Goal: Information Seeking & Learning: Learn about a topic

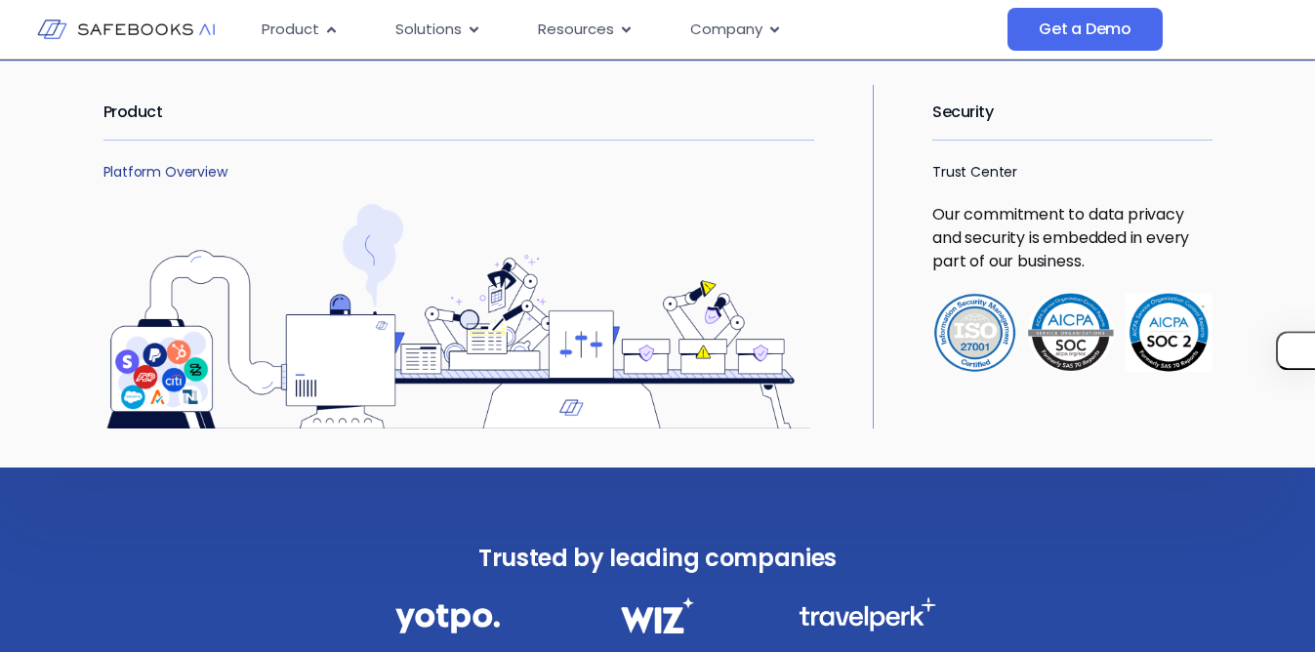
click at [145, 174] on link "Platform Overview" at bounding box center [165, 172] width 124 height 20
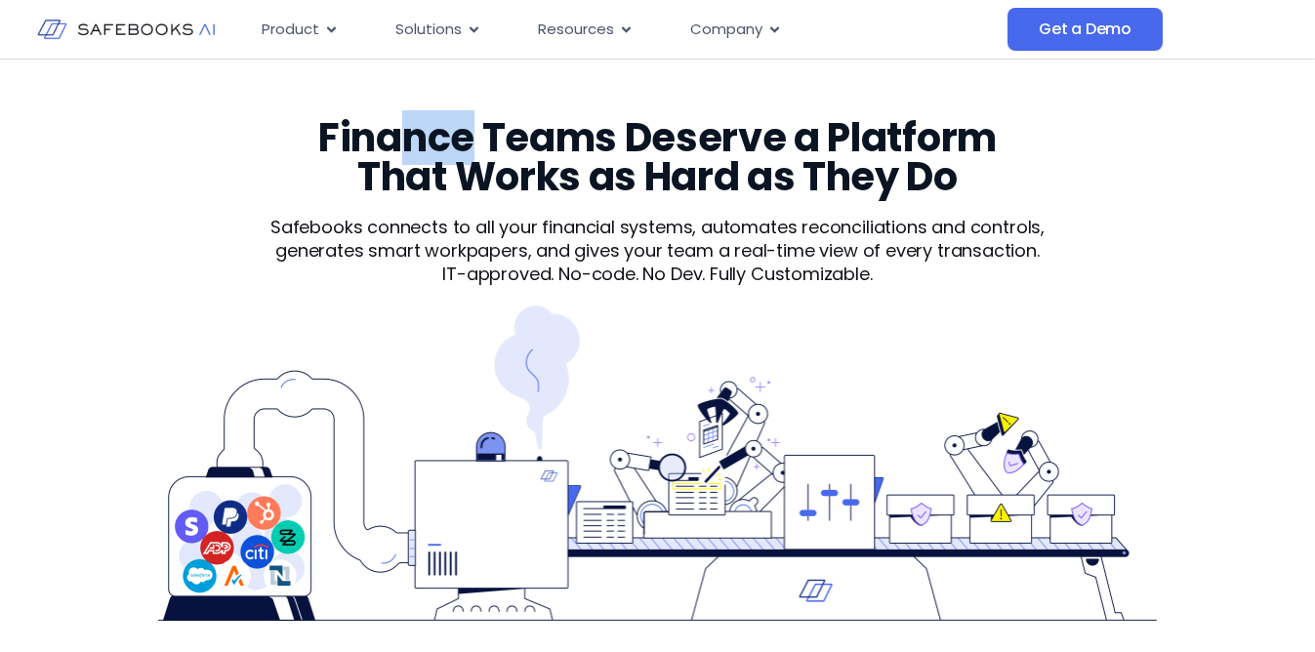
drag, startPoint x: 400, startPoint y: 124, endPoint x: 463, endPoint y: 127, distance: 62.5
click at [465, 127] on h3 "Finance Teams Deserve a Platform That Works as Hard as They Do" at bounding box center [656, 157] width 753 height 78
drag, startPoint x: 564, startPoint y: 145, endPoint x: 629, endPoint y: 145, distance: 64.4
click at [629, 145] on h3 "Finance Teams Deserve a Platform That Works as Hard as They Do" at bounding box center [656, 157] width 753 height 78
drag, startPoint x: 509, startPoint y: 184, endPoint x: 592, endPoint y: 185, distance: 83.0
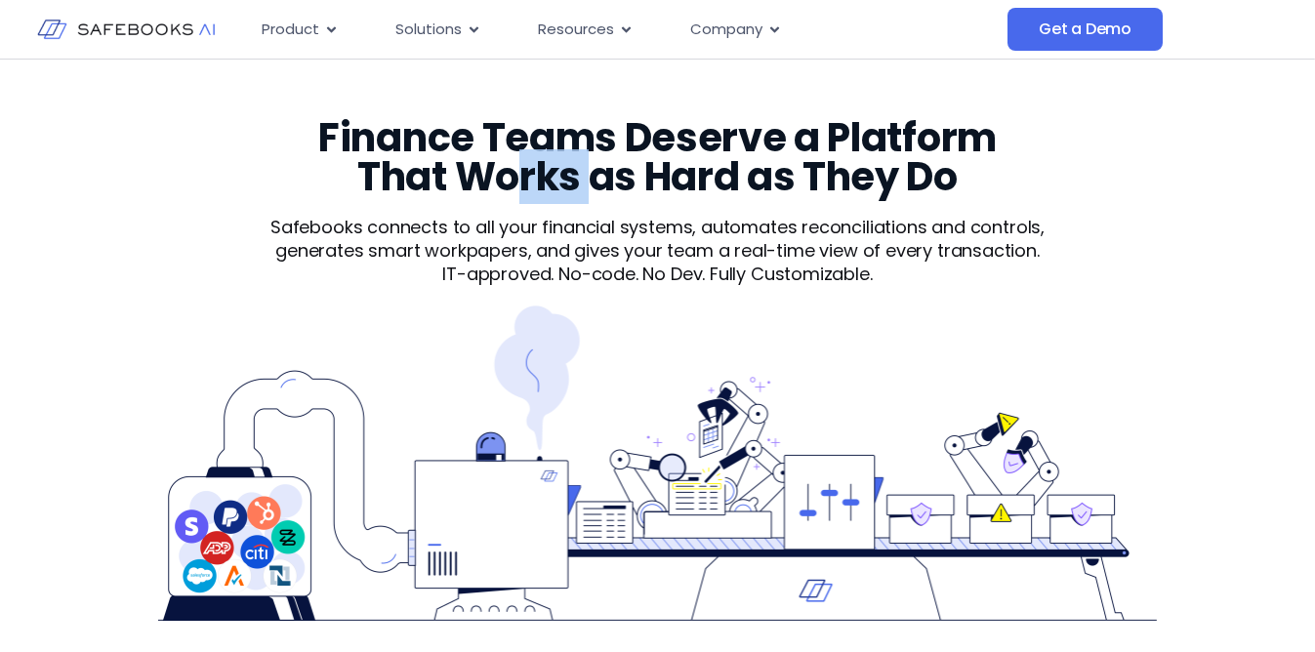
click at [592, 185] on h3 "Finance Teams Deserve a Platform That Works as Hard as They Do" at bounding box center [656, 157] width 753 height 78
drag, startPoint x: 464, startPoint y: 185, endPoint x: 521, endPoint y: 185, distance: 57.6
click at [521, 185] on h3 "Finance Teams Deserve a Platform That Works as Hard as They Do" at bounding box center [656, 157] width 753 height 78
drag, startPoint x: 379, startPoint y: 186, endPoint x: 458, endPoint y: 186, distance: 79.1
click at [458, 186] on h3 "Finance Teams Deserve a Platform That Works as Hard as They Do" at bounding box center [656, 157] width 753 height 78
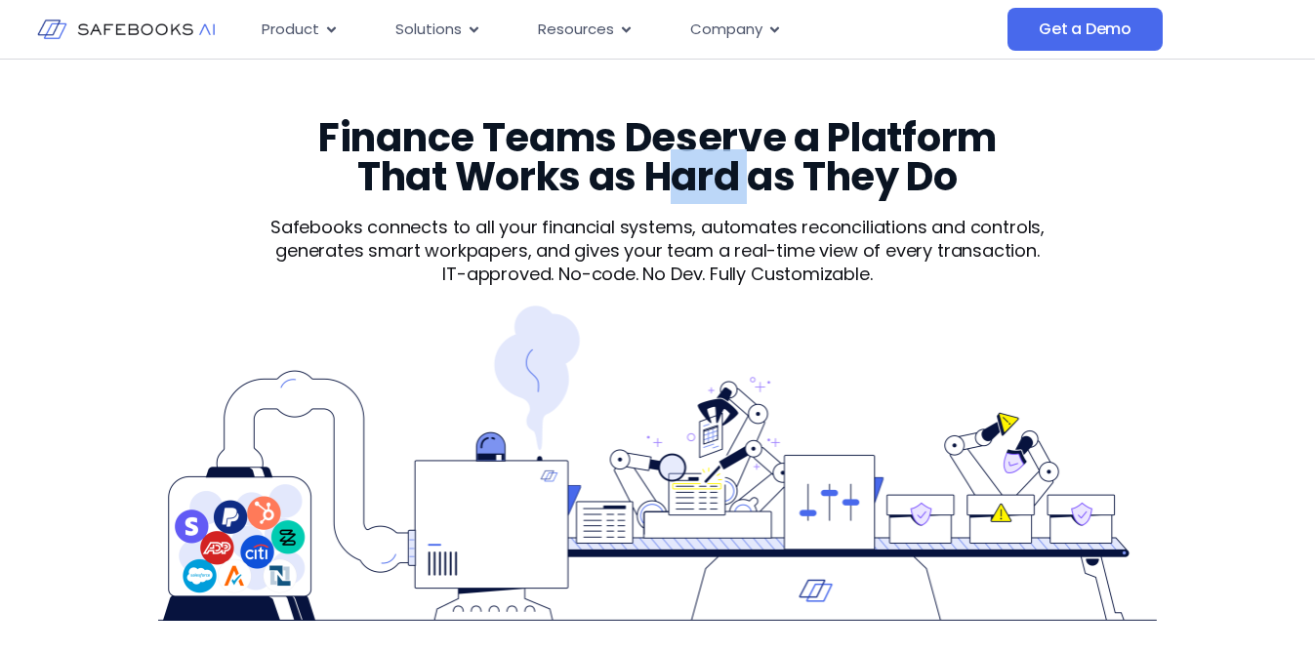
drag, startPoint x: 674, startPoint y: 190, endPoint x: 746, endPoint y: 188, distance: 71.3
click at [746, 188] on h3 "Finance Teams Deserve a Platform That Works as Hard as They Do" at bounding box center [656, 157] width 753 height 78
drag, startPoint x: 835, startPoint y: 179, endPoint x: 898, endPoint y: 179, distance: 62.5
click at [898, 179] on h3 "Finance Teams Deserve a Platform That Works as Hard as They Do" at bounding box center [656, 157] width 753 height 78
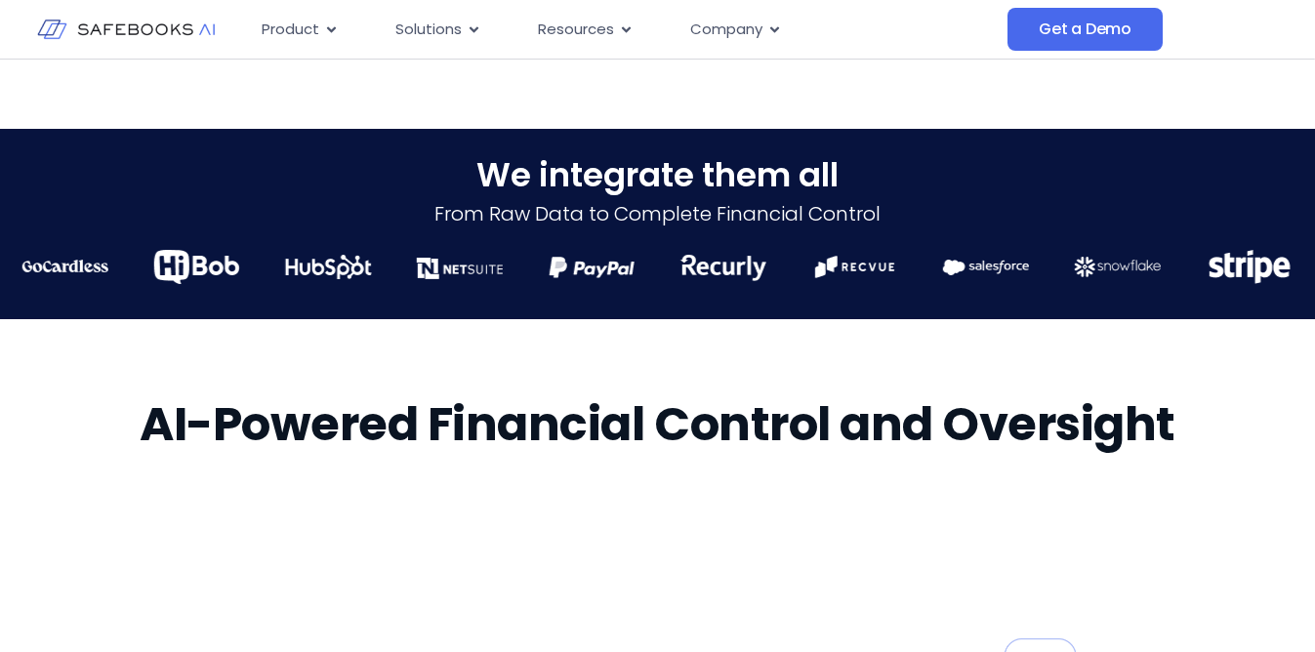
scroll to position [835, 0]
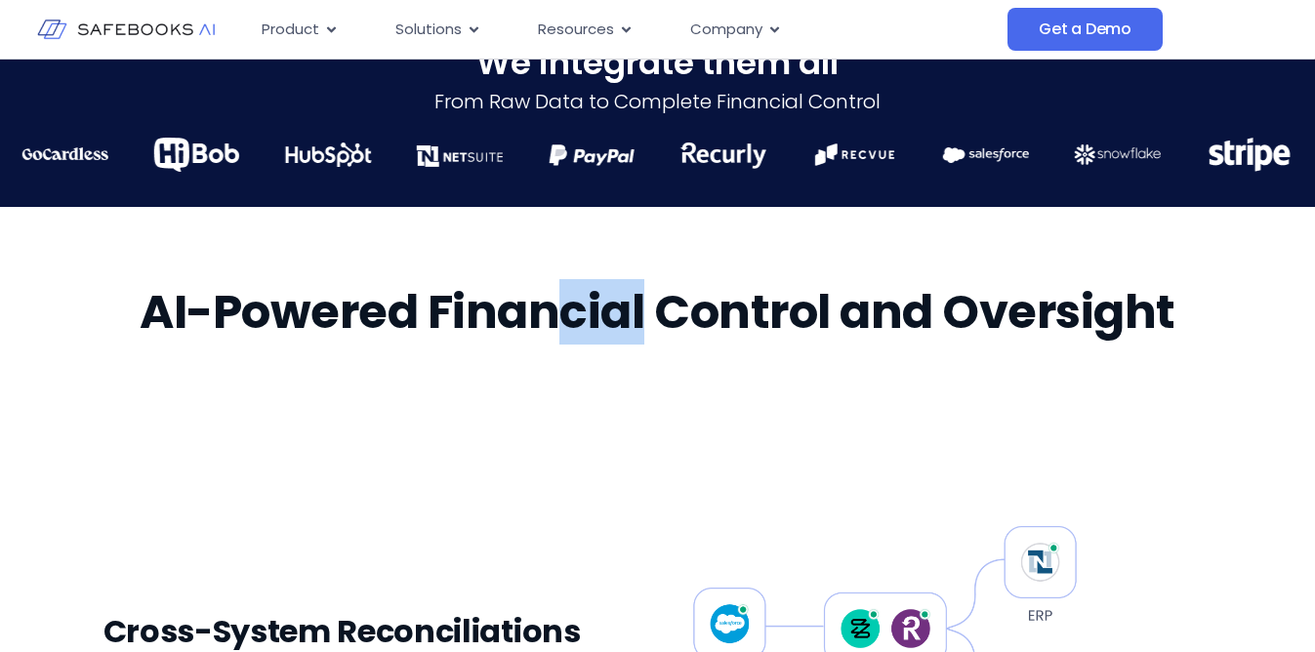
drag, startPoint x: 558, startPoint y: 317, endPoint x: 642, endPoint y: 315, distance: 84.0
click at [644, 314] on h2 "AI-Powered Financial Control and Oversight" at bounding box center [658, 312] width 1036 height 55
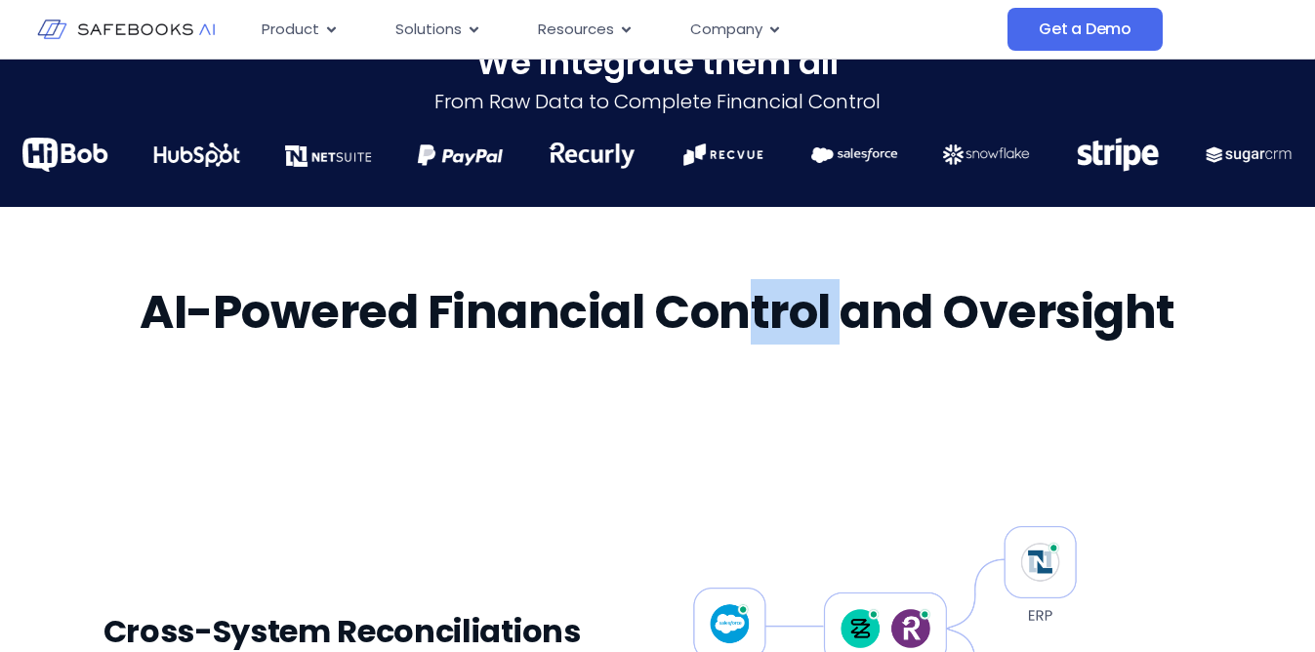
drag, startPoint x: 747, startPoint y: 317, endPoint x: 849, endPoint y: 316, distance: 102.5
click at [849, 316] on h2 "AI-Powered Financial Control and Oversight" at bounding box center [658, 312] width 1036 height 55
click at [851, 320] on h2 "AI-Powered Financial Control and Oversight" at bounding box center [658, 312] width 1036 height 55
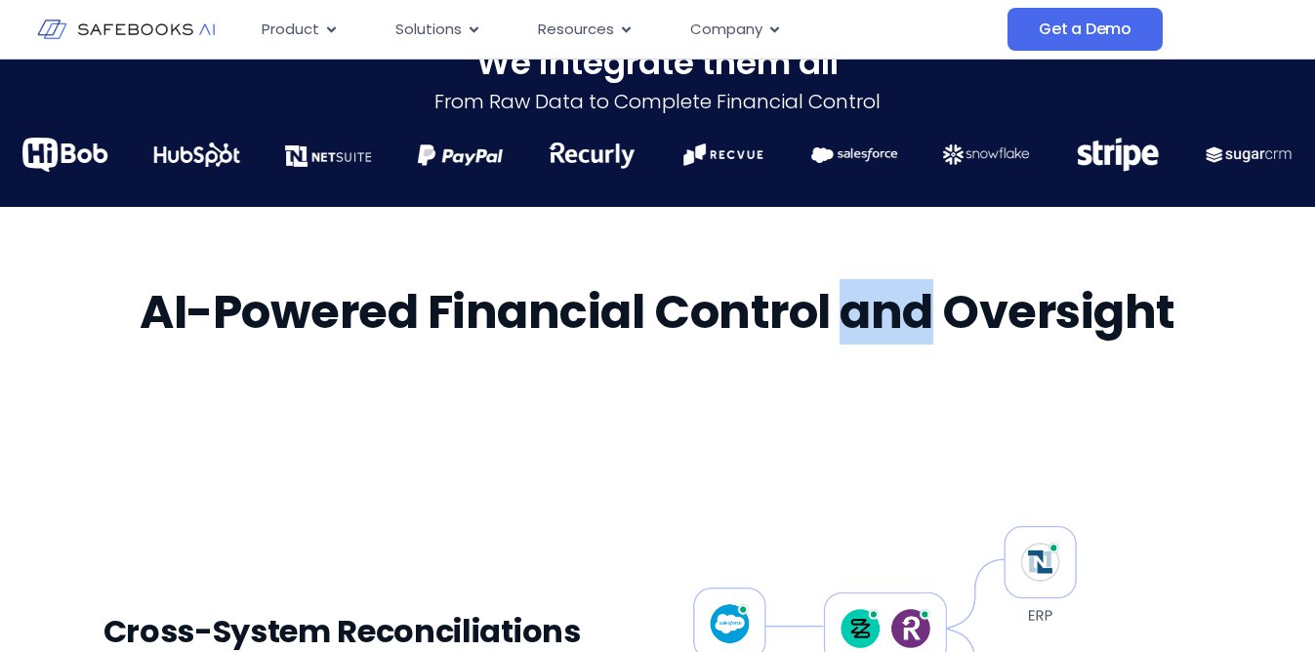
drag, startPoint x: 853, startPoint y: 320, endPoint x: 934, endPoint y: 320, distance: 81.0
click at [934, 320] on h2 "AI-Powered Financial Control and Oversight" at bounding box center [658, 312] width 1036 height 55
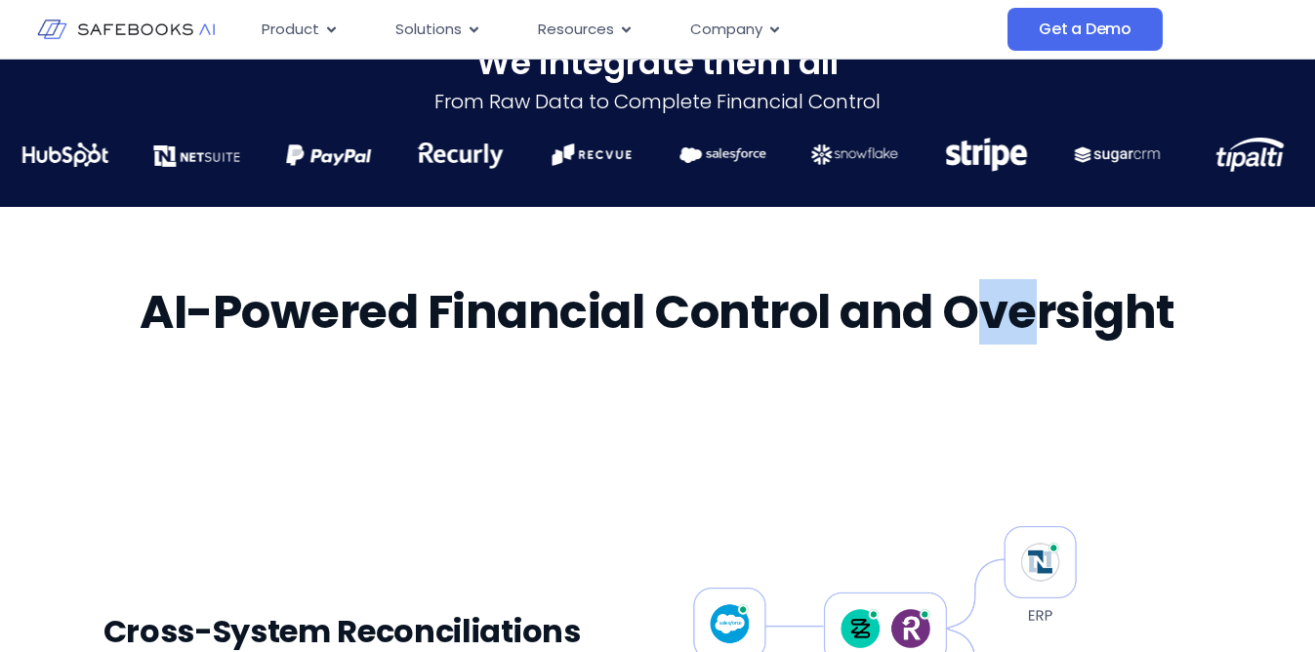
drag, startPoint x: 974, startPoint y: 307, endPoint x: 1040, endPoint y: 314, distance: 66.7
click at [1041, 313] on h2 "AI-Powered Financial Control and Oversight" at bounding box center [658, 312] width 1036 height 55
drag, startPoint x: 960, startPoint y: 311, endPoint x: 1025, endPoint y: 312, distance: 64.4
click at [1025, 312] on h2 "AI-Powered Financial Control and Oversight" at bounding box center [658, 312] width 1036 height 55
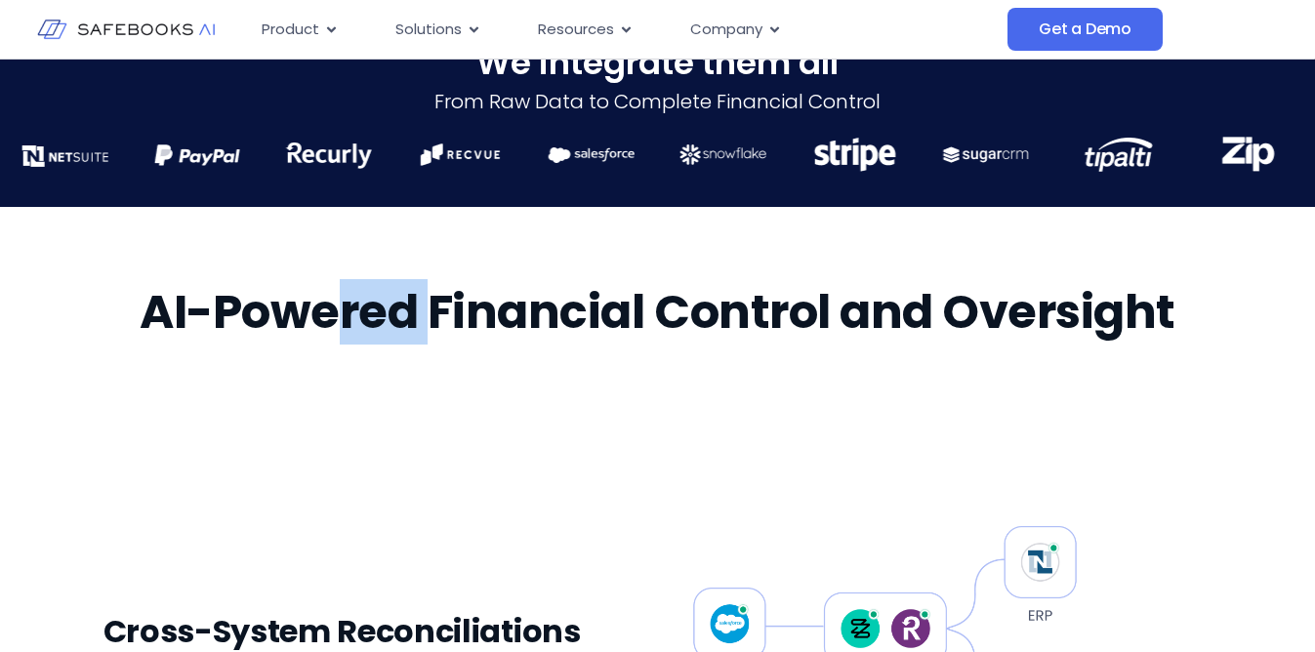
drag, startPoint x: 337, startPoint y: 325, endPoint x: 424, endPoint y: 326, distance: 86.9
click at [424, 326] on h2 "AI-Powered Financial Control and Oversight" at bounding box center [658, 312] width 1036 height 55
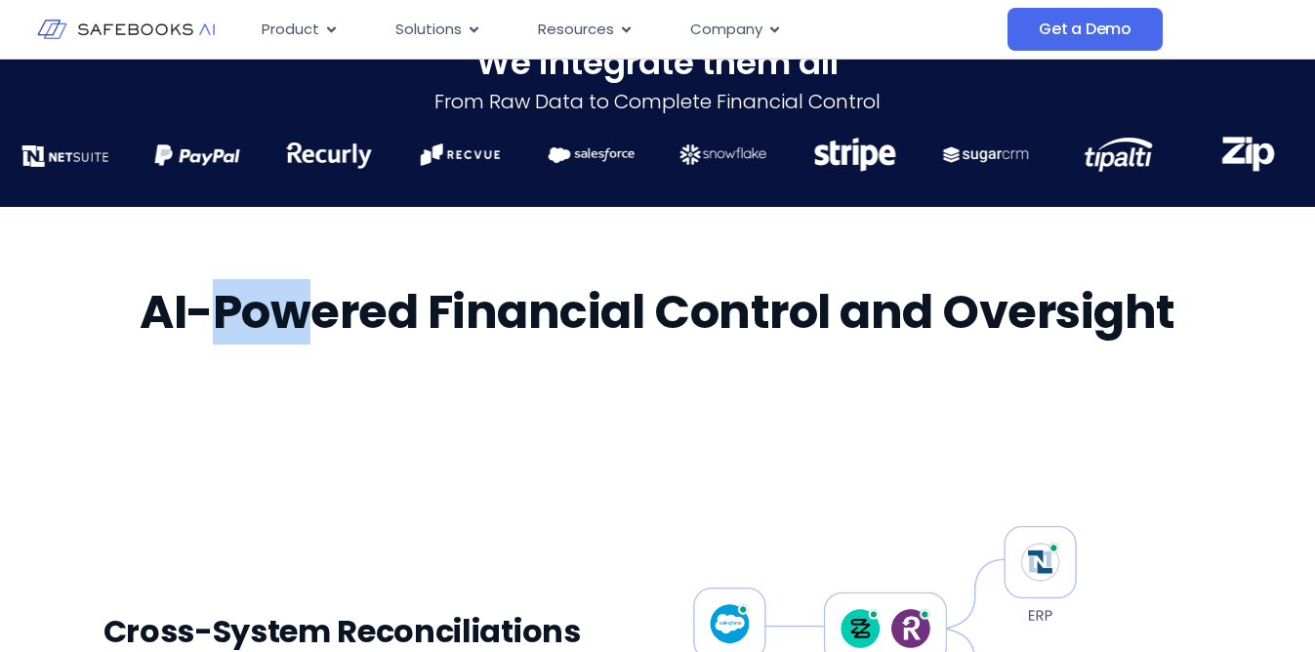
drag, startPoint x: 224, startPoint y: 319, endPoint x: 301, endPoint y: 321, distance: 76.2
click at [301, 321] on h2 "AI-Powered Financial Control and Oversight" at bounding box center [658, 312] width 1036 height 55
click at [303, 323] on h2 "AI-Powered Financial Control and Oversight" at bounding box center [658, 312] width 1036 height 55
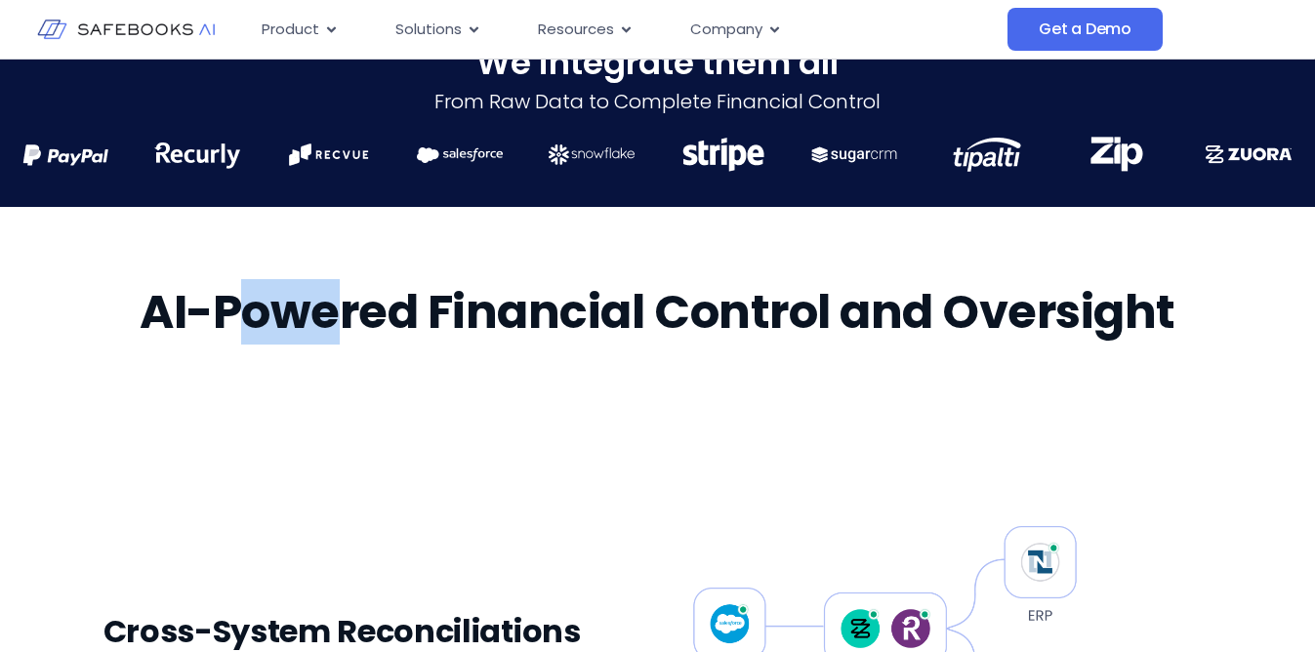
drag, startPoint x: 249, startPoint y: 317, endPoint x: 330, endPoint y: 317, distance: 81.0
click at [330, 317] on h2 "AI-Powered Financial Control and Oversight" at bounding box center [658, 312] width 1036 height 55
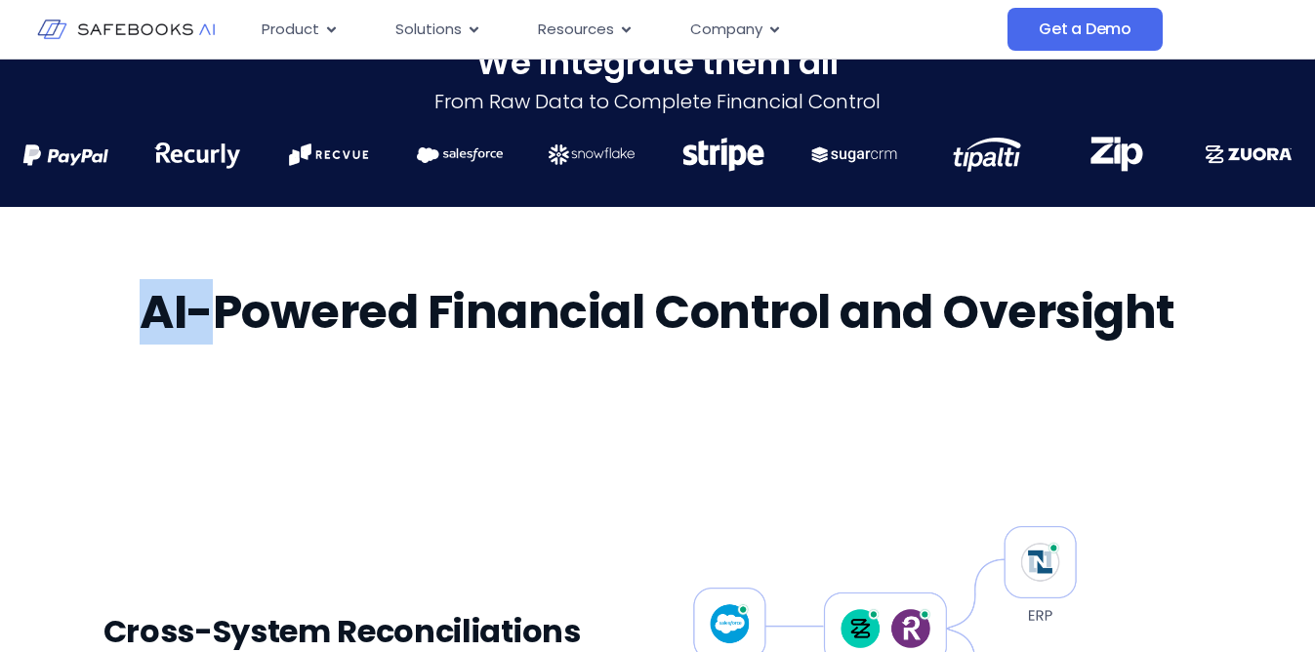
drag, startPoint x: 143, startPoint y: 315, endPoint x: 220, endPoint y: 315, distance: 76.1
click at [220, 315] on h2 "AI-Powered Financial Control and Oversight" at bounding box center [658, 312] width 1036 height 55
drag, startPoint x: 265, startPoint y: 315, endPoint x: 189, endPoint y: 315, distance: 75.2
click at [189, 315] on h2 "AI-Powered Financial Control and Oversight" at bounding box center [658, 312] width 1036 height 55
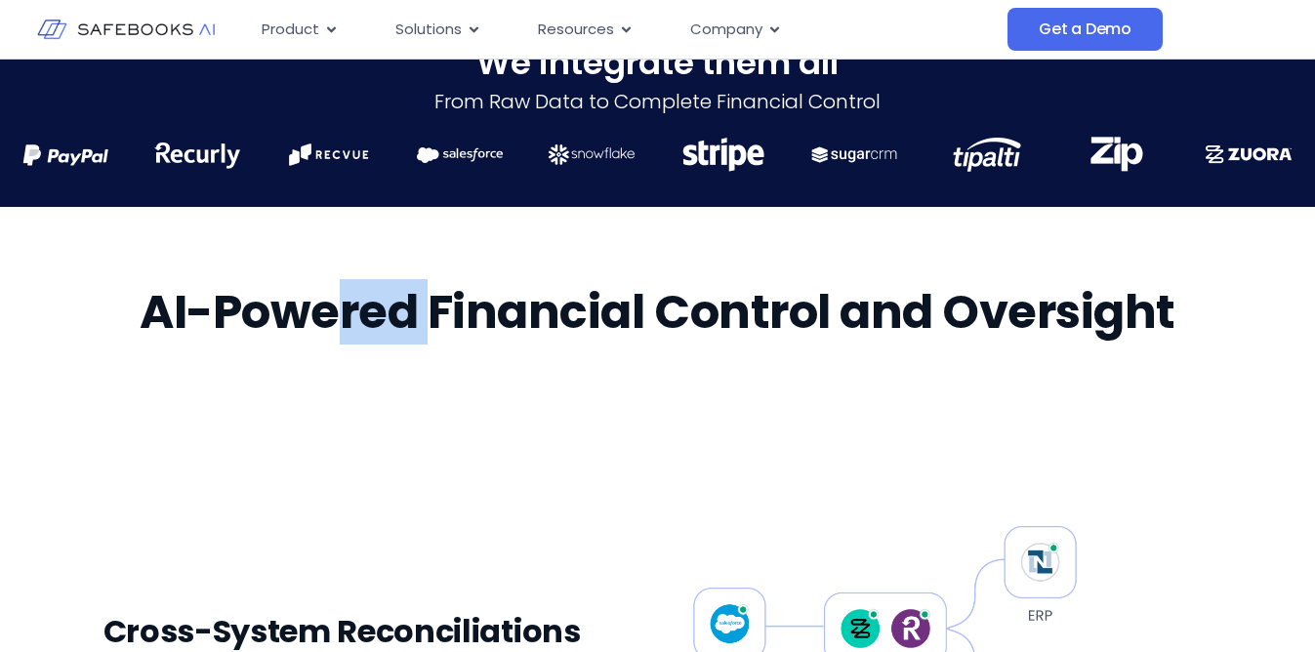
drag, startPoint x: 340, startPoint y: 325, endPoint x: 427, endPoint y: 324, distance: 86.9
click at [432, 325] on h2 "AI-Powered Financial Control and Oversight" at bounding box center [658, 312] width 1036 height 55
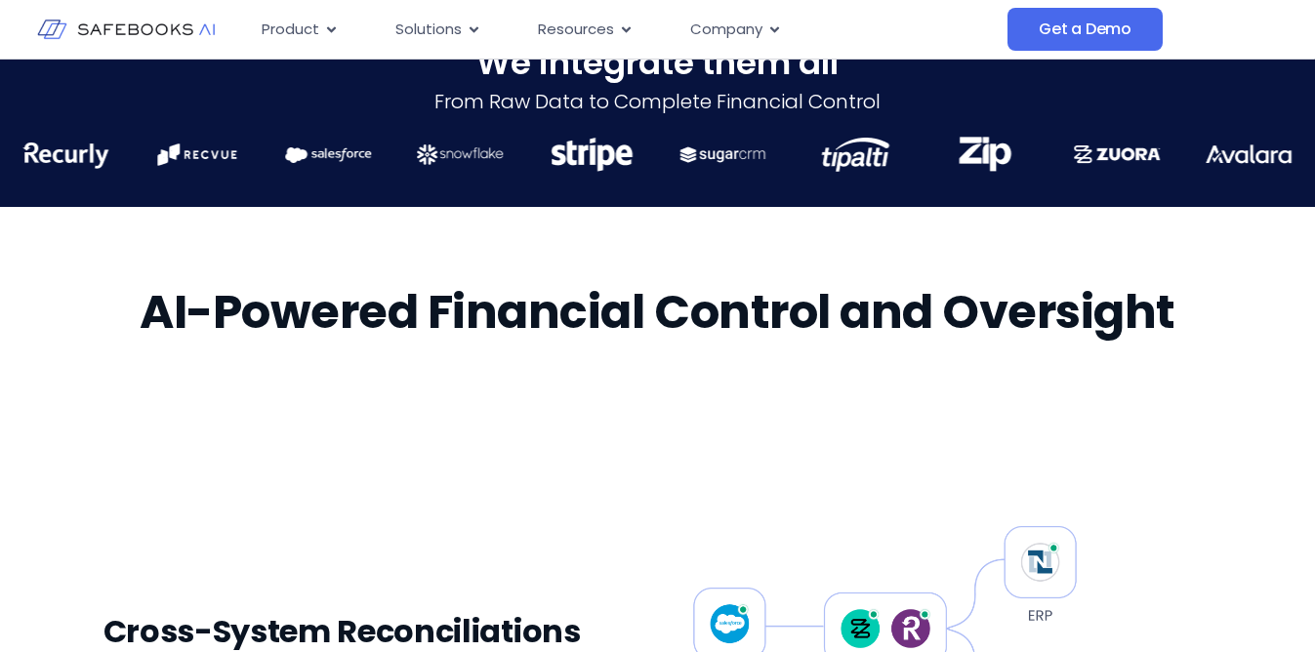
drag, startPoint x: 484, startPoint y: 324, endPoint x: 557, endPoint y: 323, distance: 73.2
click at [557, 323] on h2 "AI-Powered Financial Control and Oversight" at bounding box center [658, 312] width 1036 height 55
click at [612, 340] on h2 "AI-Powered Financial Control and Oversight" at bounding box center [658, 312] width 1036 height 55
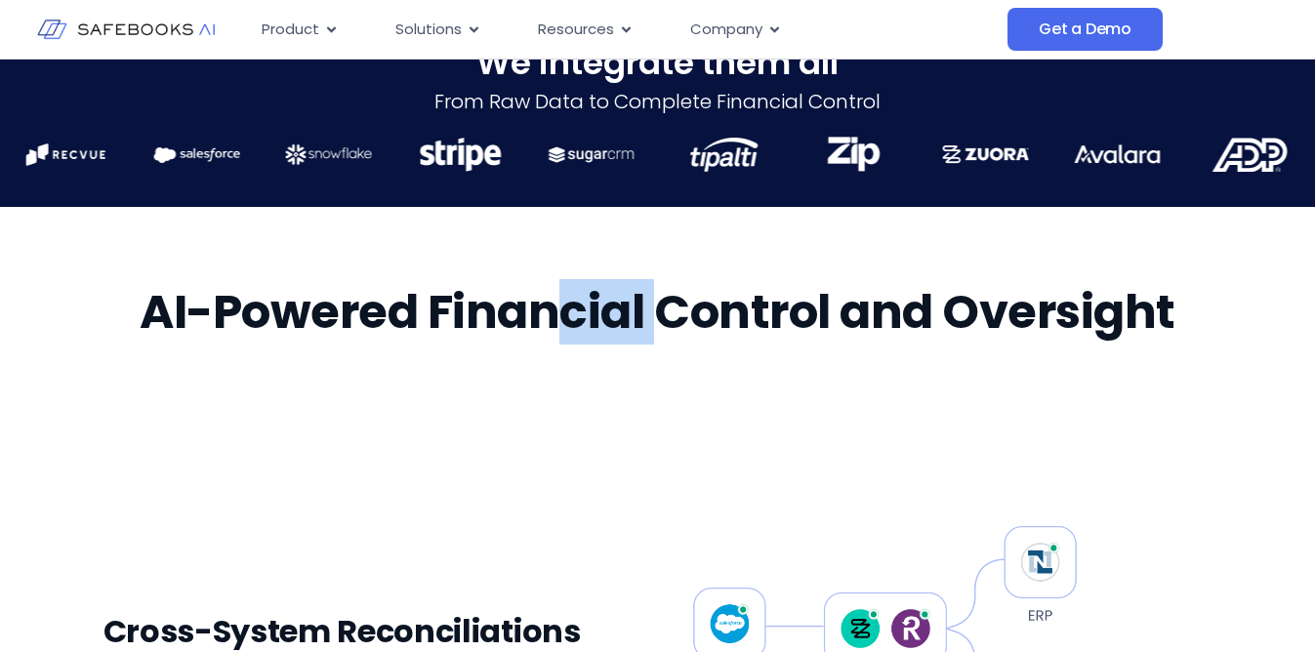
drag, startPoint x: 567, startPoint y: 312, endPoint x: 654, endPoint y: 314, distance: 86.9
click at [654, 314] on h2 "AI-Powered Financial Control and Oversight" at bounding box center [658, 312] width 1036 height 55
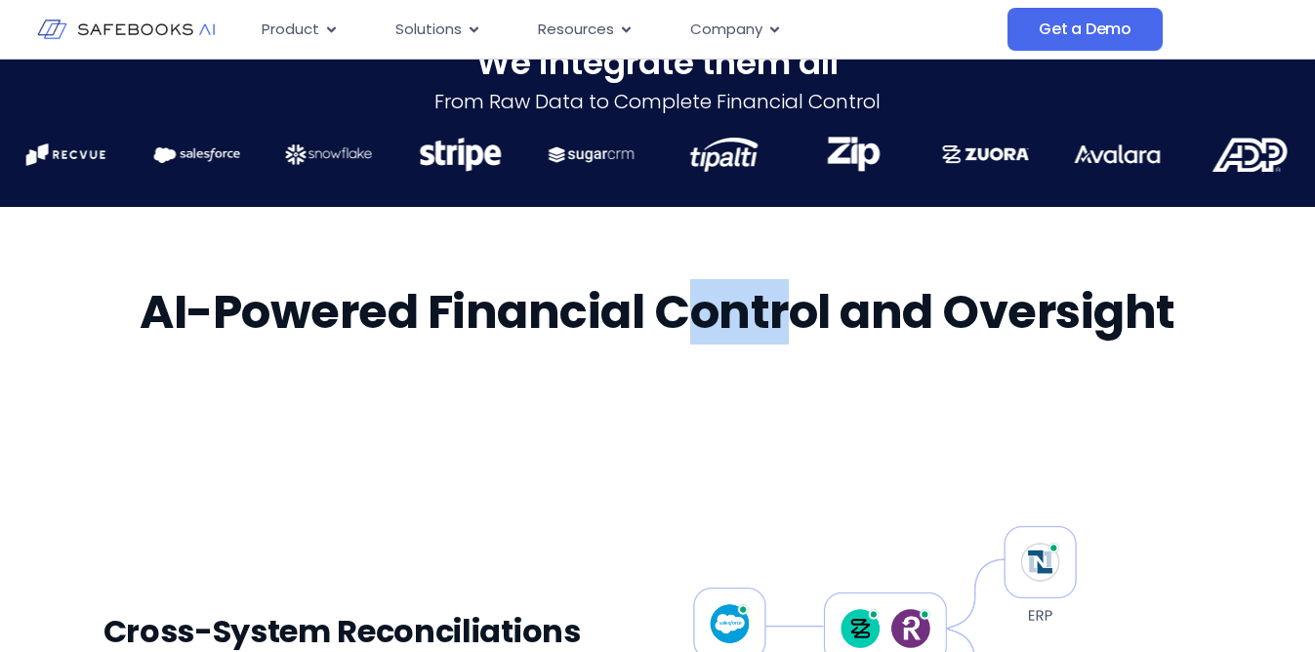
drag, startPoint x: 694, startPoint y: 315, endPoint x: 780, endPoint y: 317, distance: 85.9
click at [780, 317] on h2 "AI-Powered Financial Control and Oversight" at bounding box center [658, 312] width 1036 height 55
click at [794, 325] on h2 "AI-Powered Financial Control and Oversight" at bounding box center [658, 312] width 1036 height 55
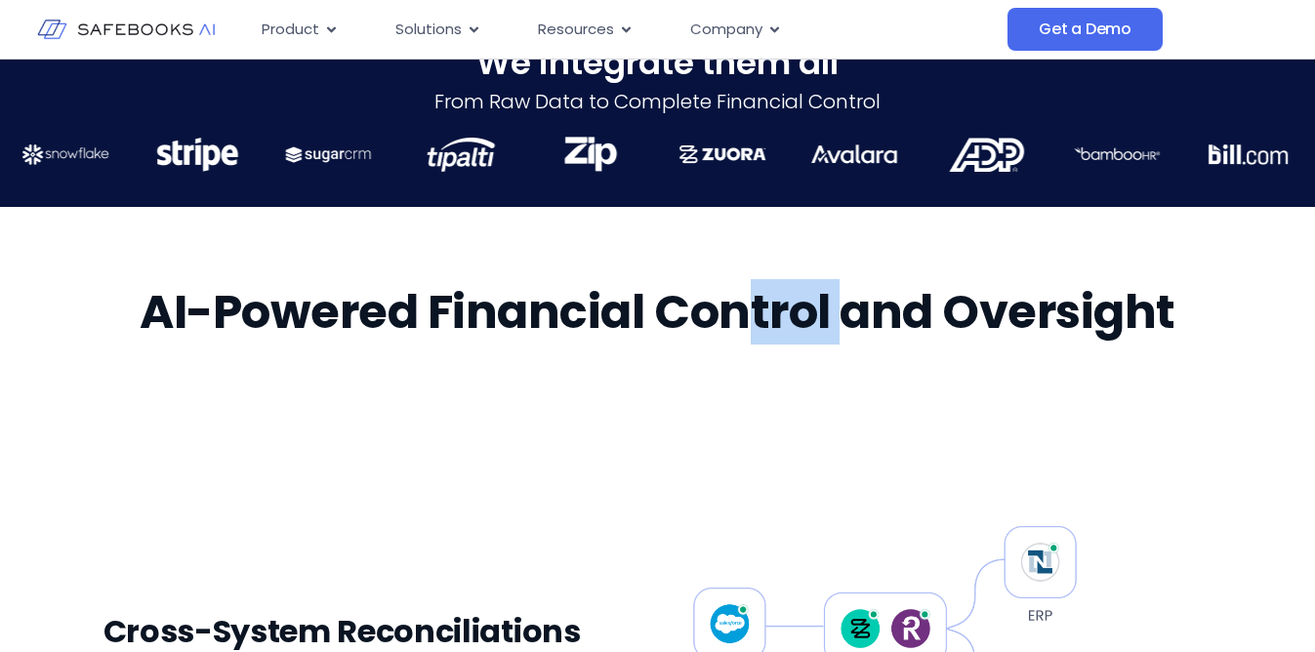
drag, startPoint x: 755, startPoint y: 320, endPoint x: 853, endPoint y: 320, distance: 97.6
click at [853, 320] on h2 "AI-Powered Financial Control and Oversight" at bounding box center [658, 312] width 1036 height 55
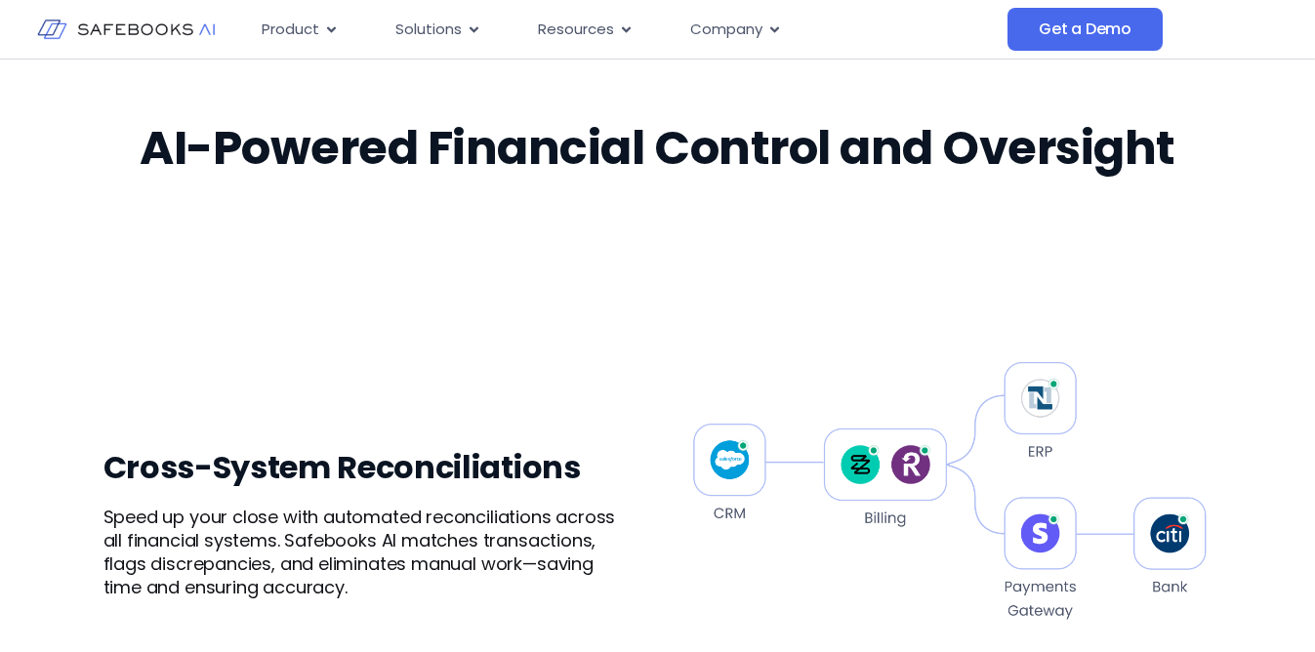
scroll to position [1238, 0]
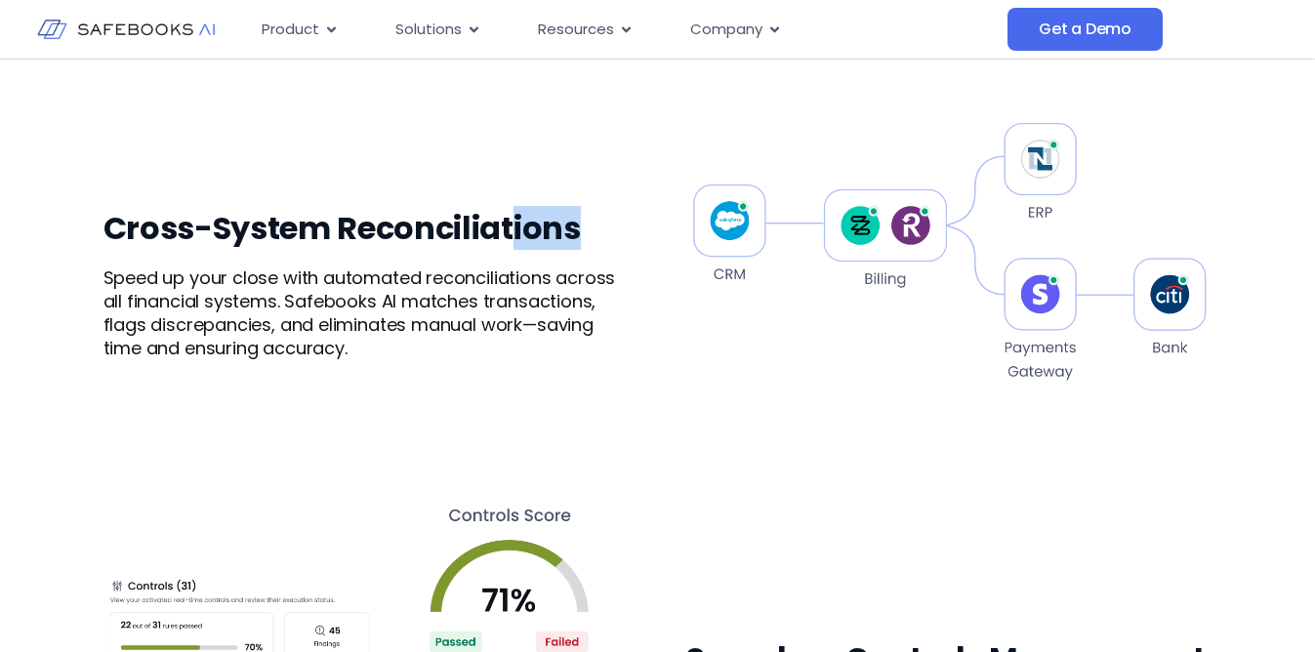
drag, startPoint x: 516, startPoint y: 228, endPoint x: 596, endPoint y: 225, distance: 80.1
click at [597, 226] on h3 "Cross-System Reconciliations" at bounding box center [366, 228] width 526 height 39
drag, startPoint x: 269, startPoint y: 219, endPoint x: 325, endPoint y: 219, distance: 55.6
click at [325, 219] on h3 "Cross-System Reconciliations" at bounding box center [366, 228] width 526 height 39
drag, startPoint x: 140, startPoint y: 226, endPoint x: 191, endPoint y: 228, distance: 51.8
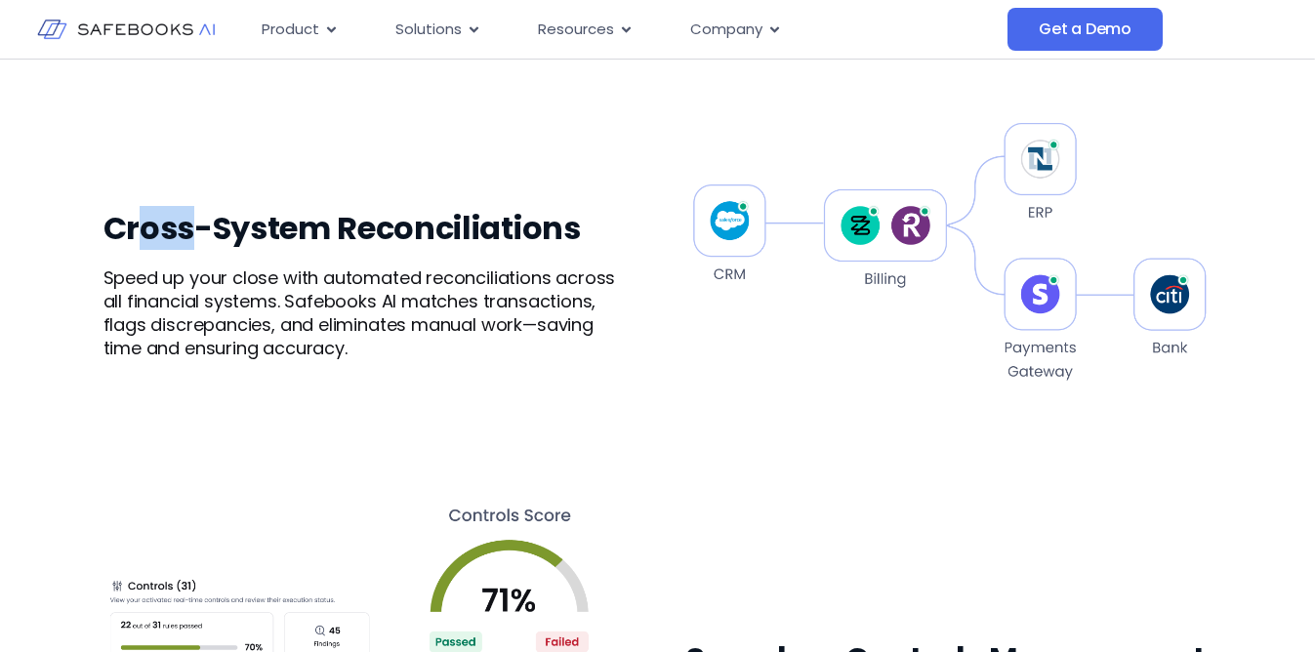
click at [191, 228] on h3 "Cross-System Reconciliations" at bounding box center [366, 228] width 526 height 39
drag, startPoint x: 269, startPoint y: 231, endPoint x: 324, endPoint y: 226, distance: 54.9
click at [324, 226] on h3 "Cross-System Reconciliations" at bounding box center [366, 228] width 526 height 39
drag, startPoint x: 197, startPoint y: 279, endPoint x: 235, endPoint y: 276, distance: 38.2
click at [235, 276] on p "Speed up your close with automated reconciliations across all financial systems…" at bounding box center [366, 313] width 526 height 94
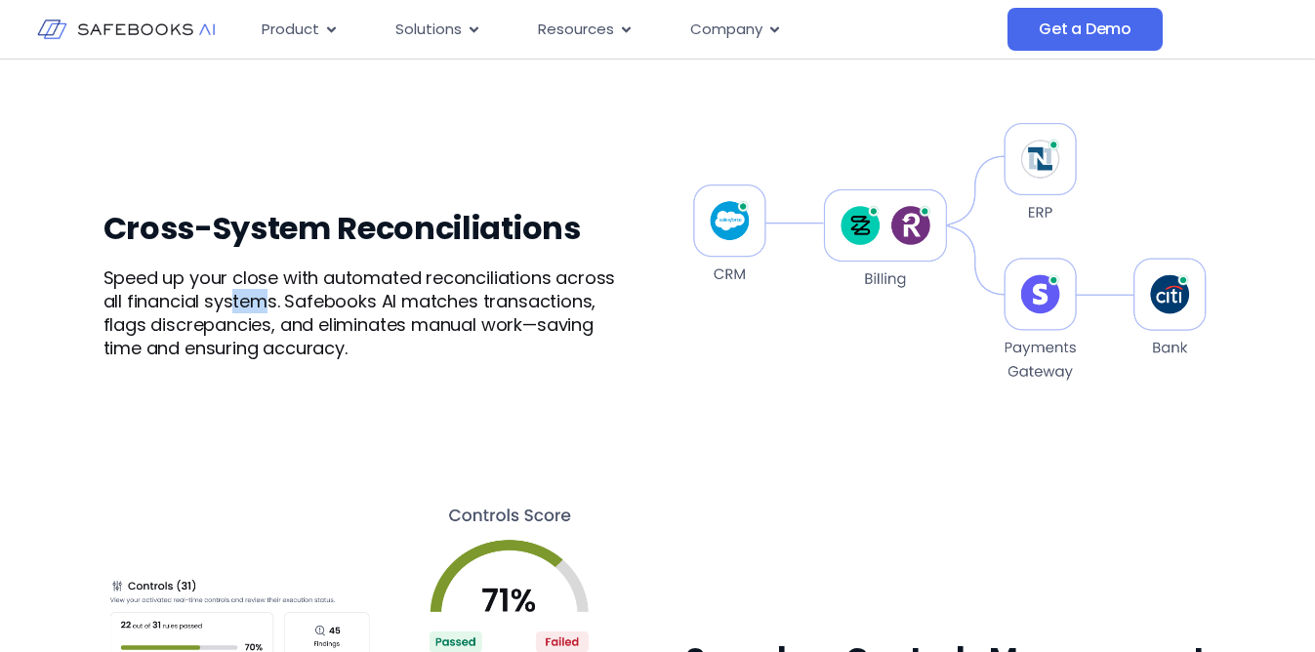
drag, startPoint x: 236, startPoint y: 304, endPoint x: 257, endPoint y: 300, distance: 20.9
click at [263, 300] on p "Speed up your close with automated reconciliations across all financial systems…" at bounding box center [366, 313] width 526 height 94
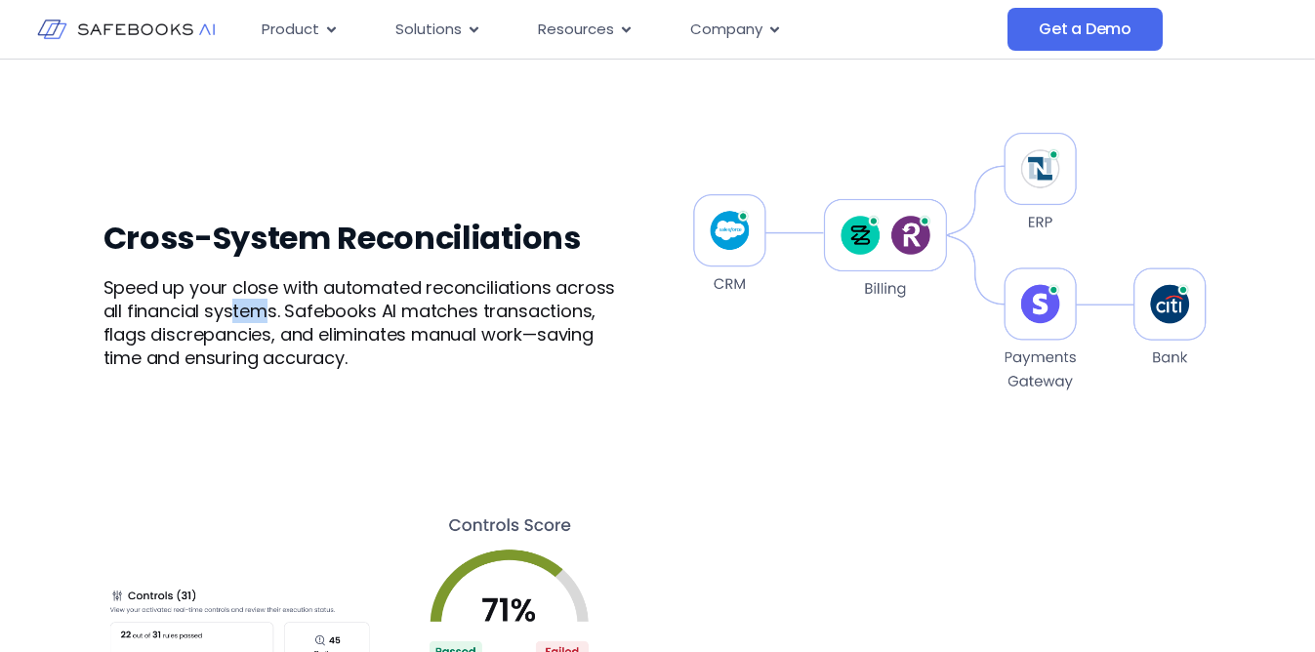
scroll to position [1243, 0]
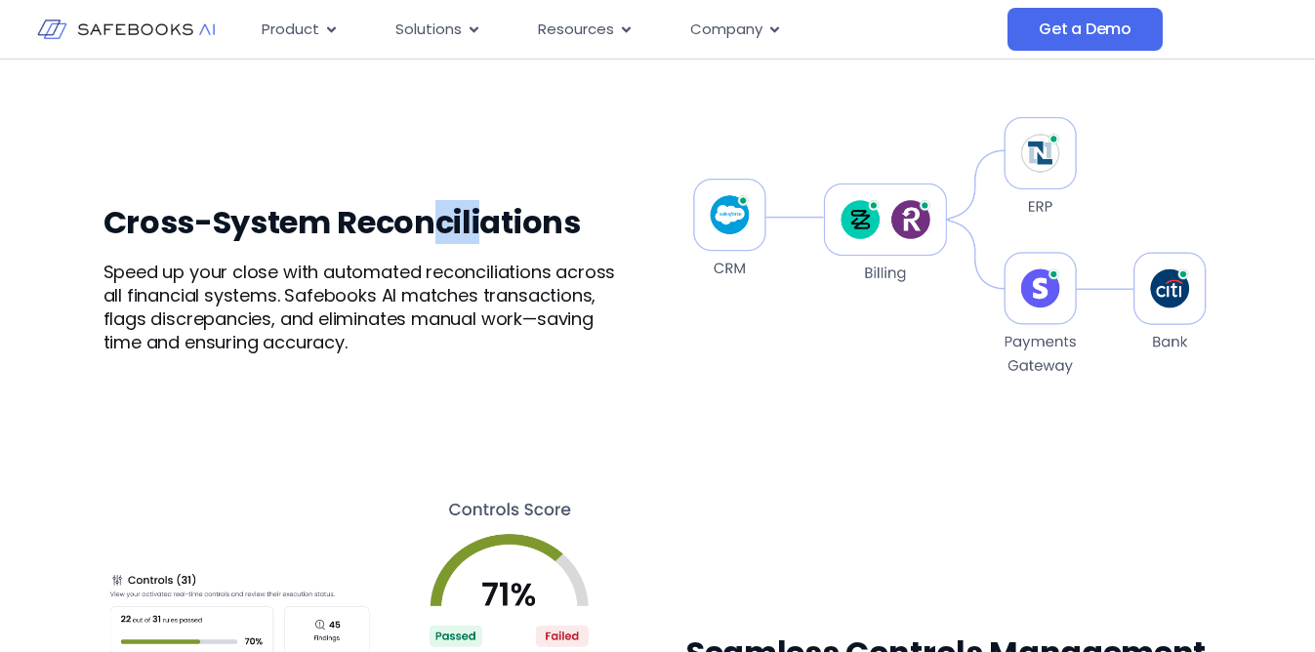
drag, startPoint x: 434, startPoint y: 226, endPoint x: 468, endPoint y: 224, distance: 33.2
click at [470, 225] on h3 "Cross-System Reconciliations" at bounding box center [366, 222] width 526 height 39
drag, startPoint x: 421, startPoint y: 225, endPoint x: 476, endPoint y: 225, distance: 55.6
click at [476, 225] on h3 "Cross-System Reconciliations" at bounding box center [366, 222] width 526 height 39
drag, startPoint x: 532, startPoint y: 225, endPoint x: 571, endPoint y: 225, distance: 39.0
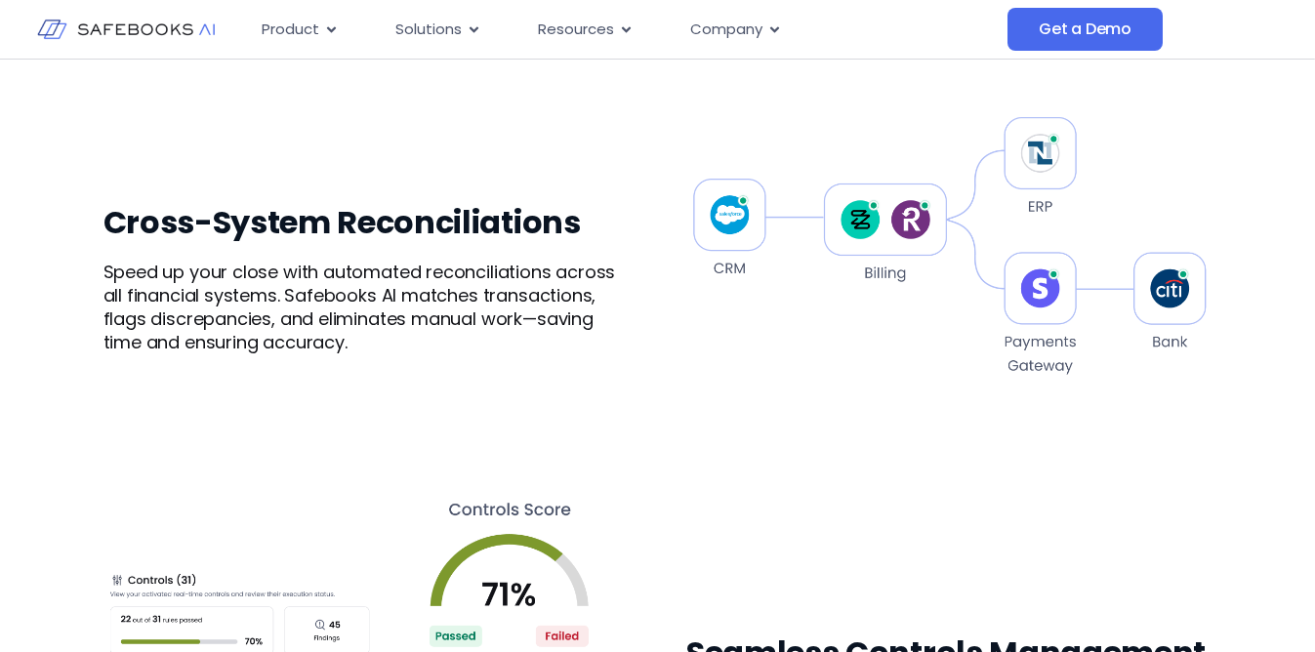
click at [571, 225] on h3 "Cross-System Reconciliations" at bounding box center [366, 222] width 526 height 39
drag, startPoint x: 526, startPoint y: 220, endPoint x: 580, endPoint y: 220, distance: 53.7
click at [580, 220] on h3 "Cross-System Reconciliations" at bounding box center [366, 222] width 526 height 39
click at [281, 229] on h3 "Cross-System Reconciliations" at bounding box center [366, 222] width 526 height 39
drag, startPoint x: 265, startPoint y: 229, endPoint x: 324, endPoint y: 230, distance: 58.6
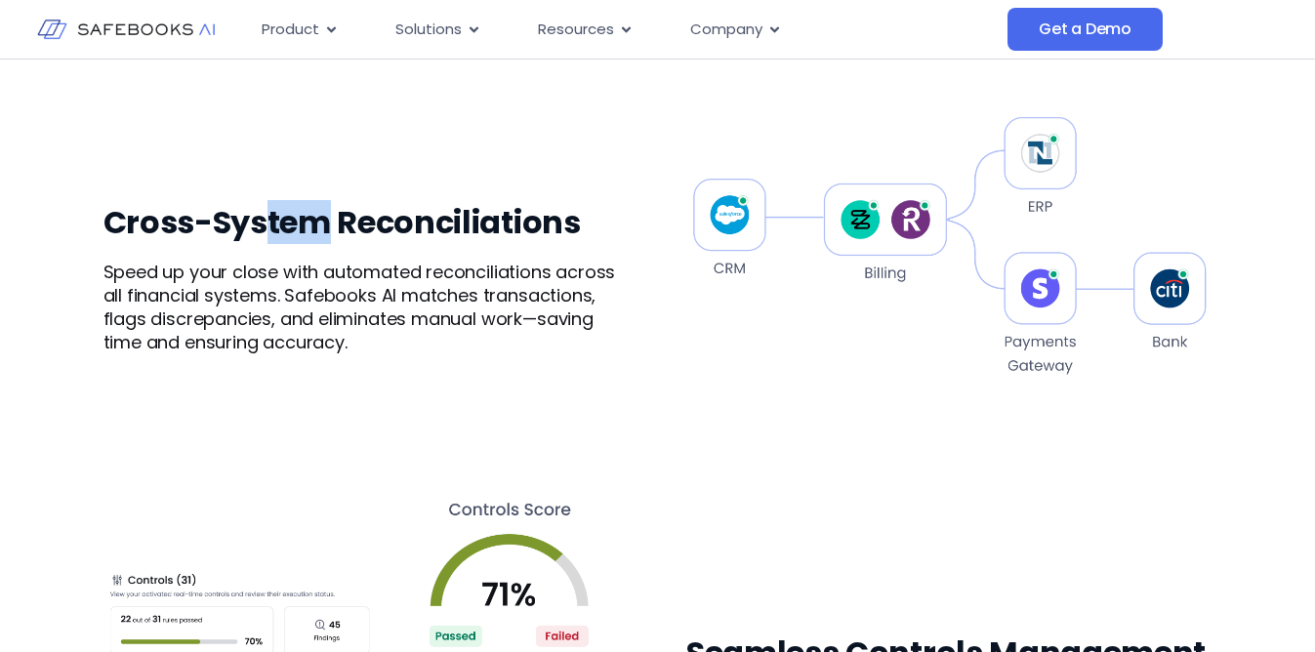
click at [324, 230] on h3 "Cross-System Reconciliations" at bounding box center [366, 222] width 526 height 39
click at [163, 225] on h3 "Cross-System Reconciliations" at bounding box center [366, 222] width 526 height 39
drag, startPoint x: 148, startPoint y: 225, endPoint x: 195, endPoint y: 226, distance: 46.9
click at [195, 226] on h3 "Cross-System Reconciliations" at bounding box center [366, 222] width 526 height 39
drag, startPoint x: 111, startPoint y: 224, endPoint x: 166, endPoint y: 224, distance: 54.7
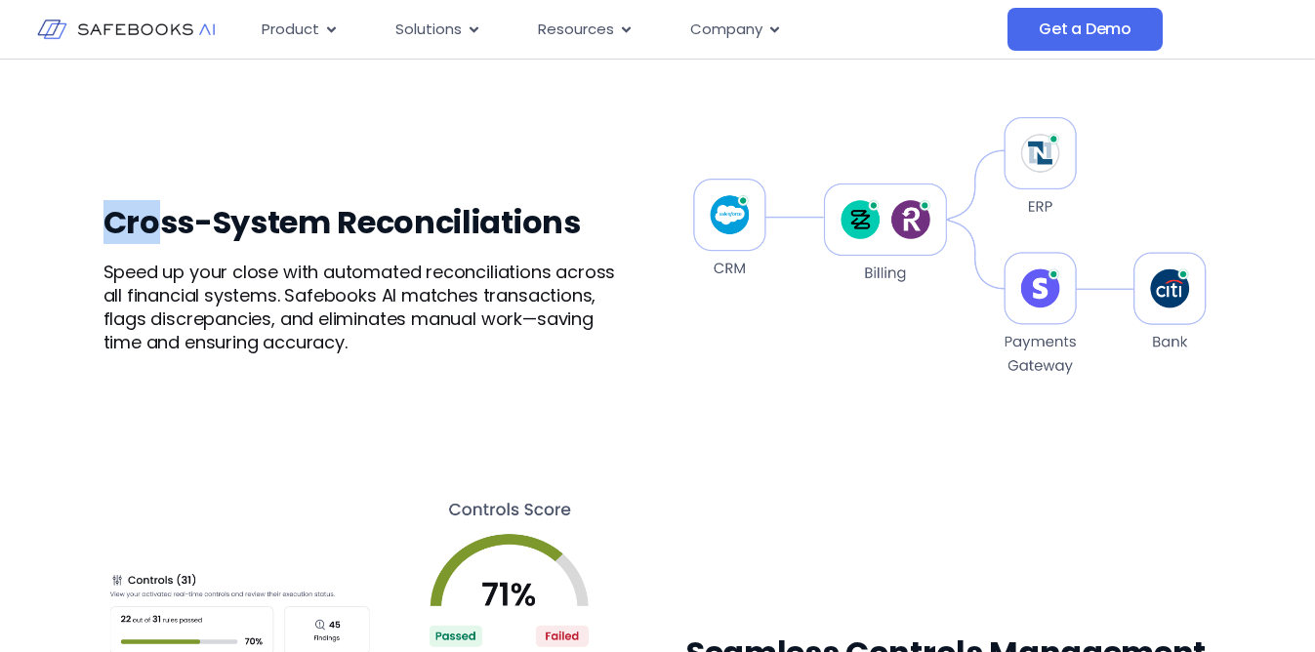
click at [166, 224] on h3 "Cross-System Reconciliations" at bounding box center [366, 222] width 526 height 39
drag, startPoint x: 221, startPoint y: 224, endPoint x: 268, endPoint y: 224, distance: 47.8
click at [268, 224] on h3 "Cross-System Reconciliations" at bounding box center [366, 222] width 526 height 39
drag, startPoint x: 216, startPoint y: 227, endPoint x: 263, endPoint y: 227, distance: 46.8
click at [263, 227] on h3 "Cross-System Reconciliations" at bounding box center [366, 222] width 526 height 39
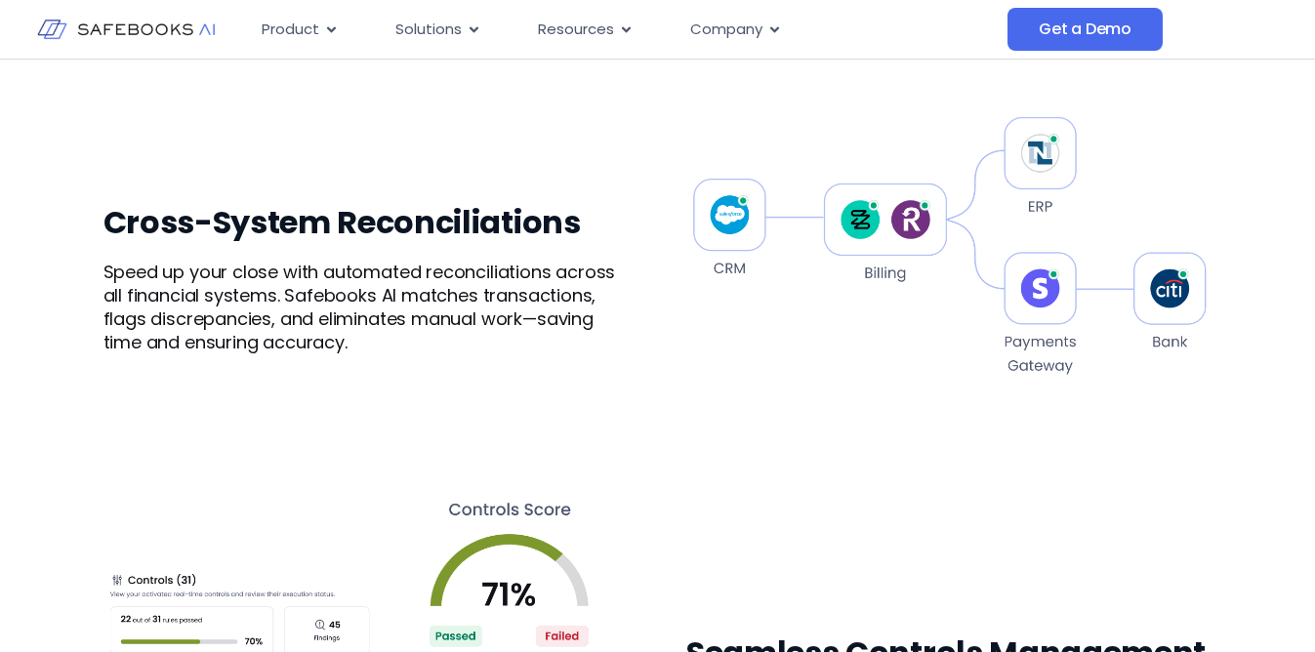
click at [293, 232] on h3 "Cross-System Reconciliations" at bounding box center [366, 222] width 526 height 39
drag, startPoint x: 270, startPoint y: 230, endPoint x: 319, endPoint y: 226, distance: 49.0
click at [326, 226] on h3 "Cross-System Reconciliations" at bounding box center [366, 222] width 526 height 39
click at [368, 232] on h3 "Cross-System Reconciliations" at bounding box center [366, 222] width 526 height 39
drag, startPoint x: 392, startPoint y: 232, endPoint x: 341, endPoint y: 230, distance: 51.8
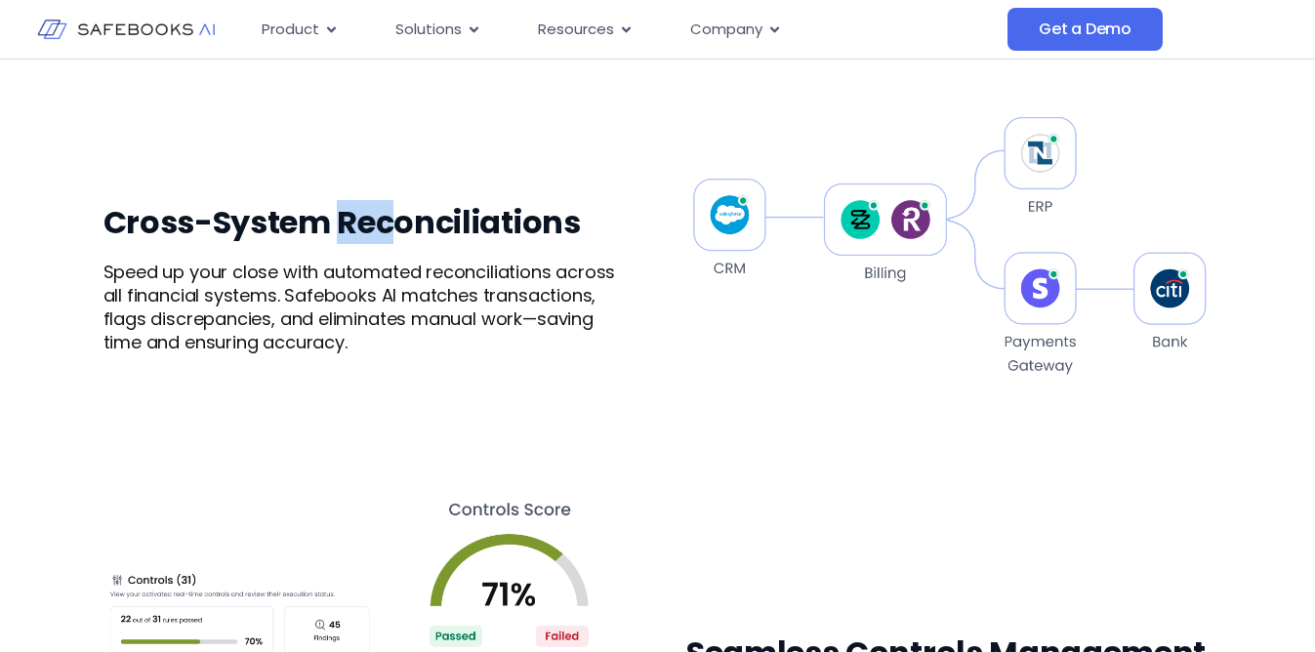
click at [342, 230] on h3 "Cross-System Reconciliations" at bounding box center [366, 222] width 526 height 39
click at [352, 293] on p "Speed up your close with automated reconciliations across all financial systems…" at bounding box center [366, 308] width 526 height 94
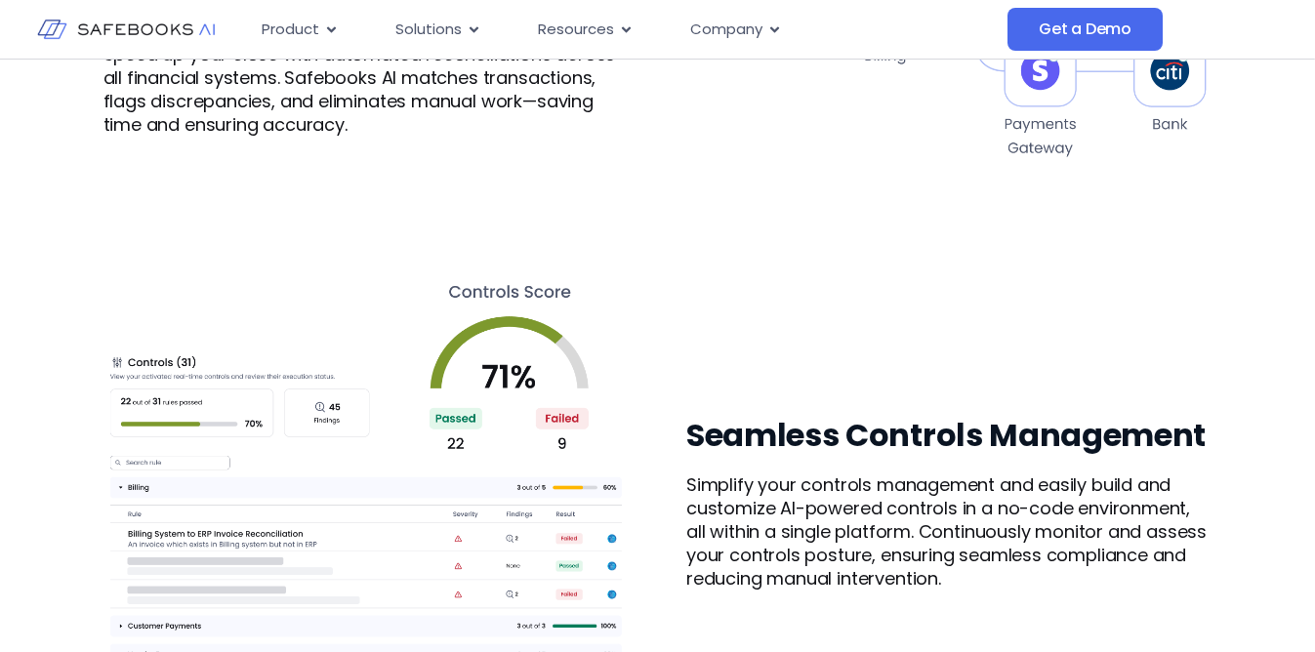
scroll to position [1463, 0]
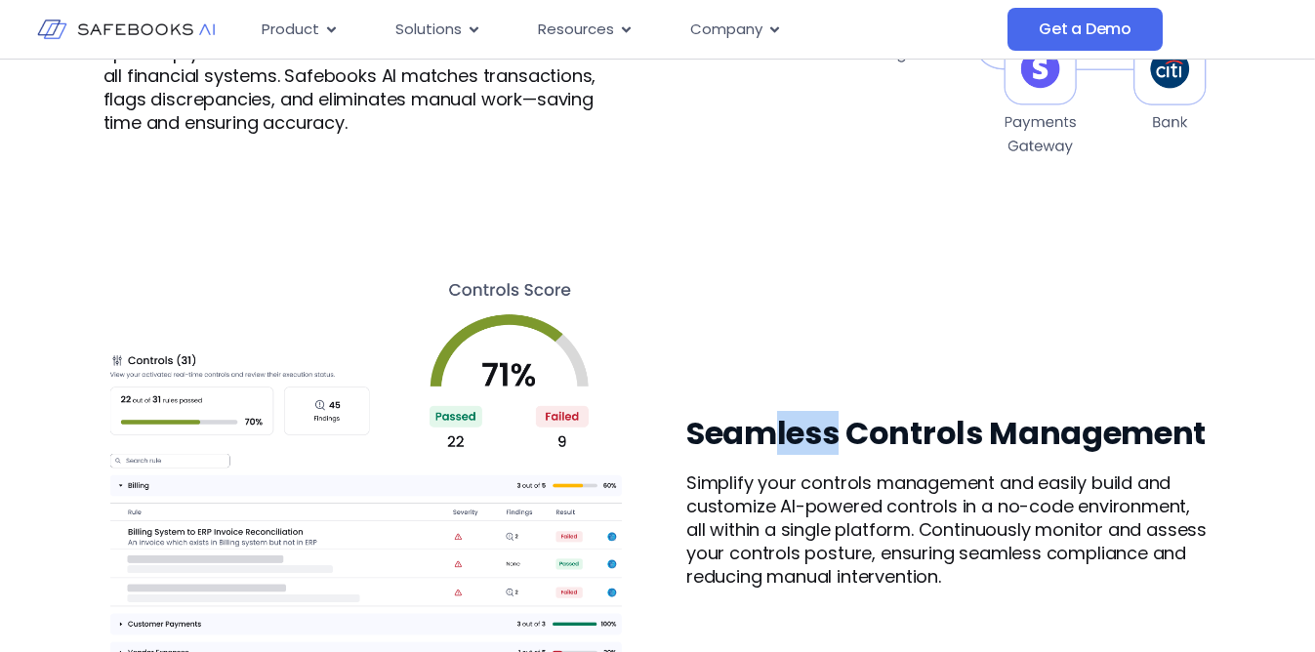
drag, startPoint x: 778, startPoint y: 430, endPoint x: 831, endPoint y: 431, distance: 52.7
click at [839, 431] on h3 "Seamless Controls Management" at bounding box center [949, 433] width 526 height 39
drag, startPoint x: 909, startPoint y: 431, endPoint x: 968, endPoint y: 431, distance: 59.5
click at [968, 431] on h3 "Seamless Controls Management" at bounding box center [949, 433] width 526 height 39
drag, startPoint x: 1024, startPoint y: 436, endPoint x: 1065, endPoint y: 434, distance: 41.0
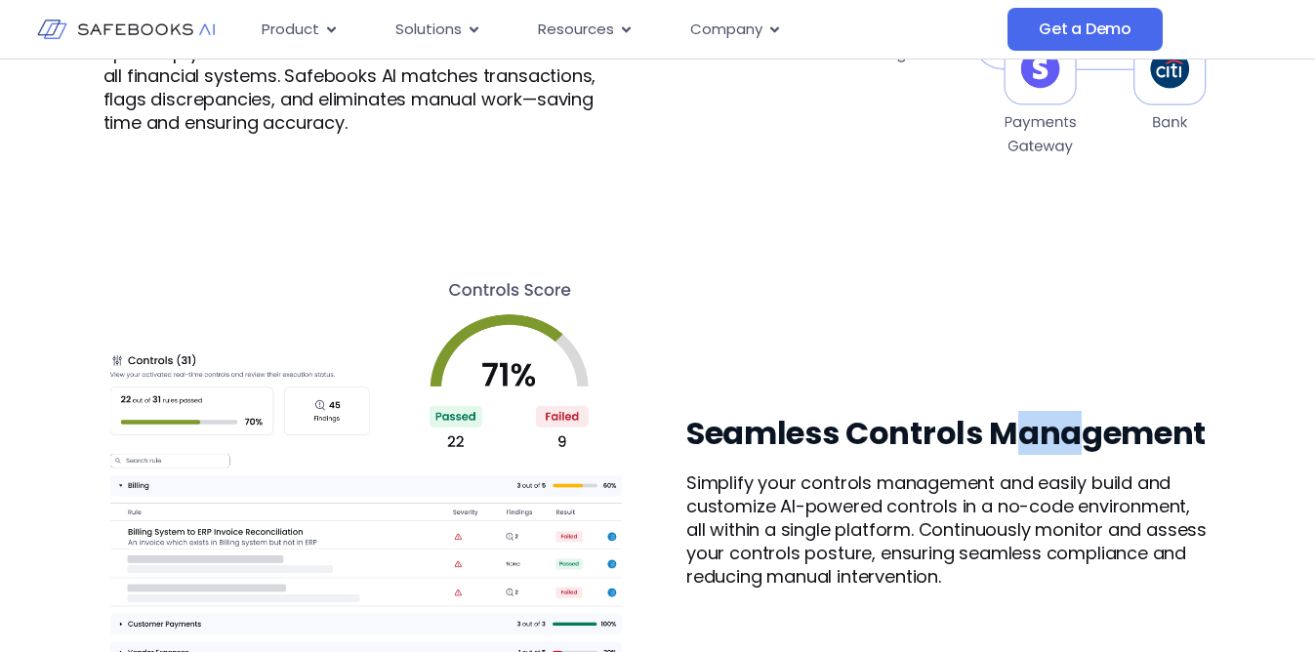
click at [1079, 436] on h3 "Seamless Controls Management" at bounding box center [949, 433] width 526 height 39
drag, startPoint x: 1140, startPoint y: 432, endPoint x: 1215, endPoint y: 428, distance: 75.3
drag, startPoint x: 729, startPoint y: 436, endPoint x: 793, endPoint y: 436, distance: 63.4
click at [793, 436] on h3 "Seamless Controls Management" at bounding box center [949, 433] width 526 height 39
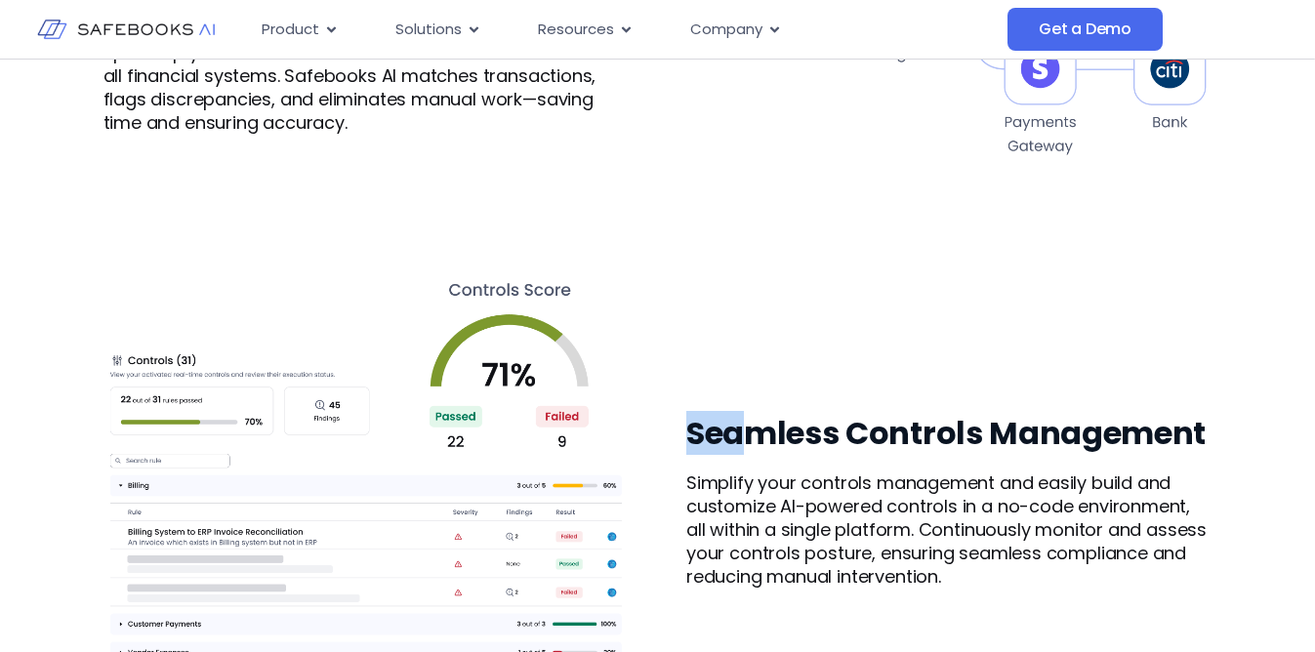
drag, startPoint x: 682, startPoint y: 428, endPoint x: 741, endPoint y: 428, distance: 58.6
click at [741, 428] on div "Seamless Controls Management Simplify your controls management and easily build…" at bounding box center [657, 501] width 1109 height 579
click at [741, 428] on h3 "Seamless Controls Management" at bounding box center [949, 433] width 526 height 39
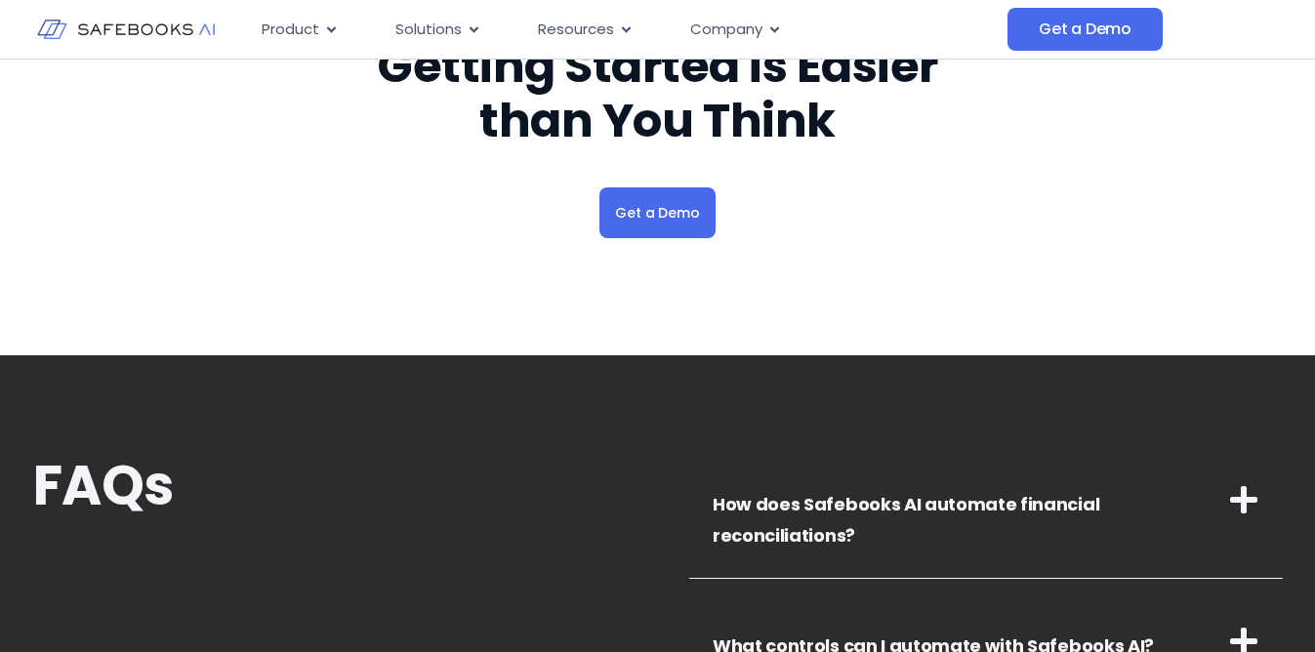
scroll to position [6193, 0]
